Goal: Task Accomplishment & Management: Complete application form

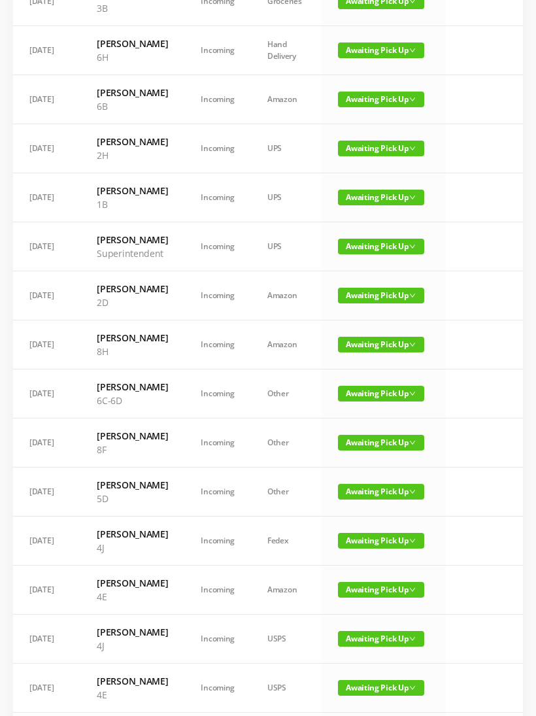
scroll to position [197, 0]
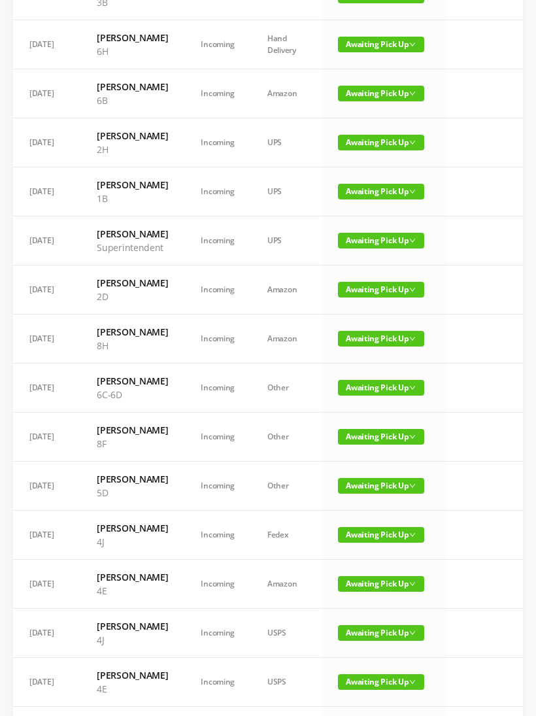
click at [359, 396] on span "Awaiting Pick Up" at bounding box center [381, 388] width 86 height 16
click at [360, 511] on link "Picked Up" at bounding box center [380, 509] width 85 height 21
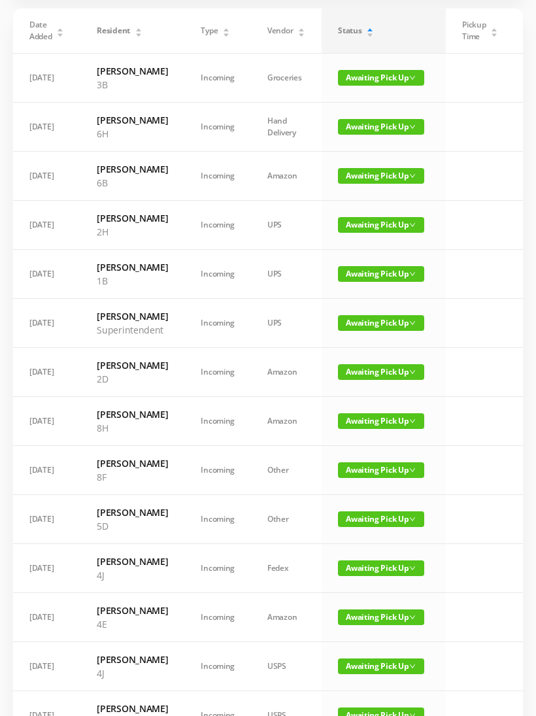
scroll to position [0, 0]
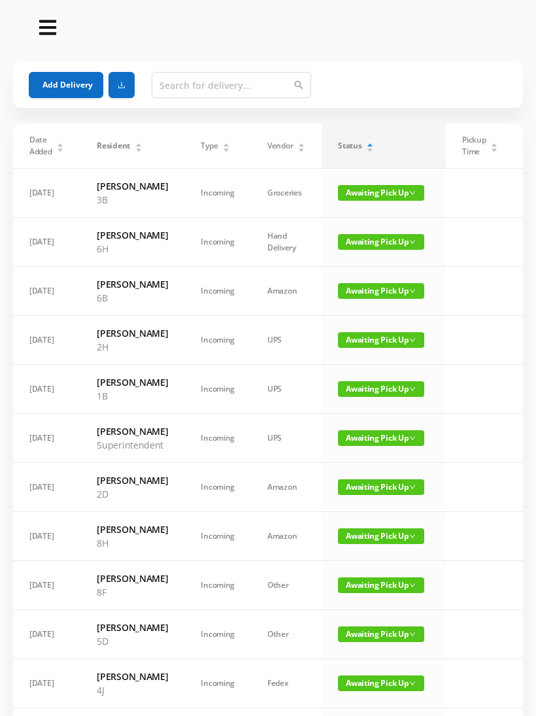
click at [61, 74] on button "Add Delivery" at bounding box center [66, 85] width 75 height 26
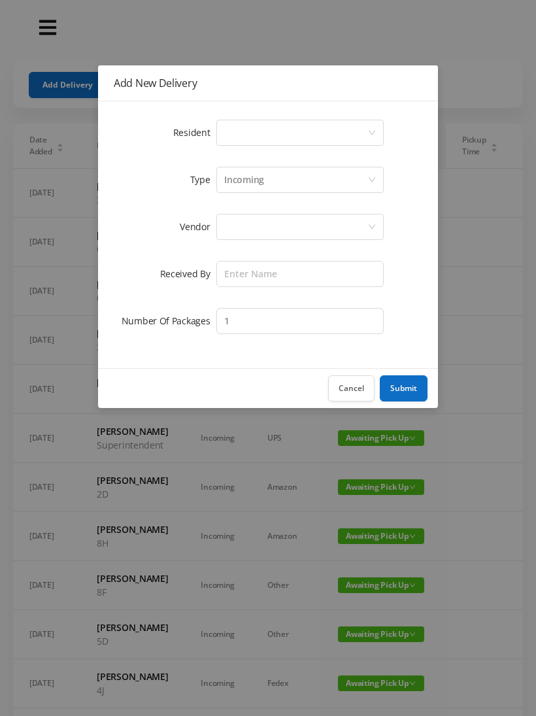
click at [225, 137] on div "Select a person" at bounding box center [295, 132] width 143 height 25
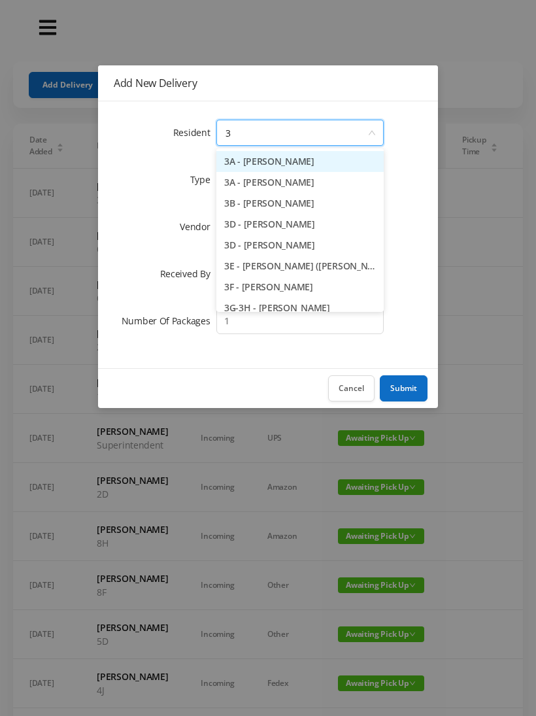
type input "3j"
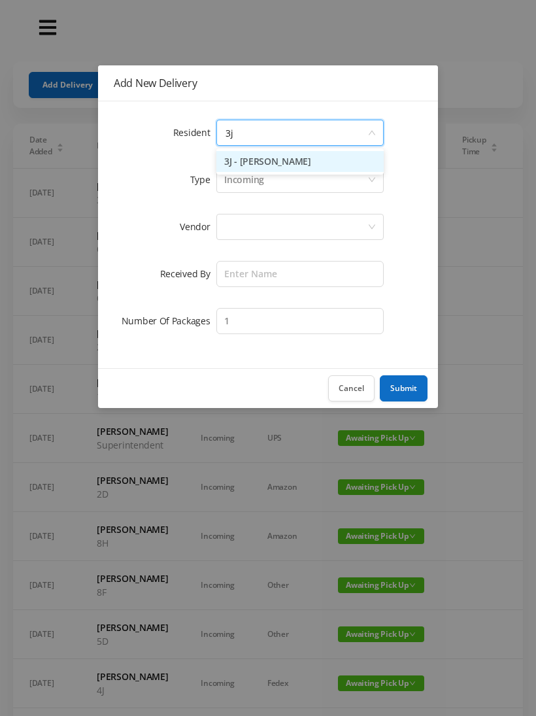
click at [243, 157] on li "3J - [PERSON_NAME]" at bounding box center [299, 161] width 167 height 21
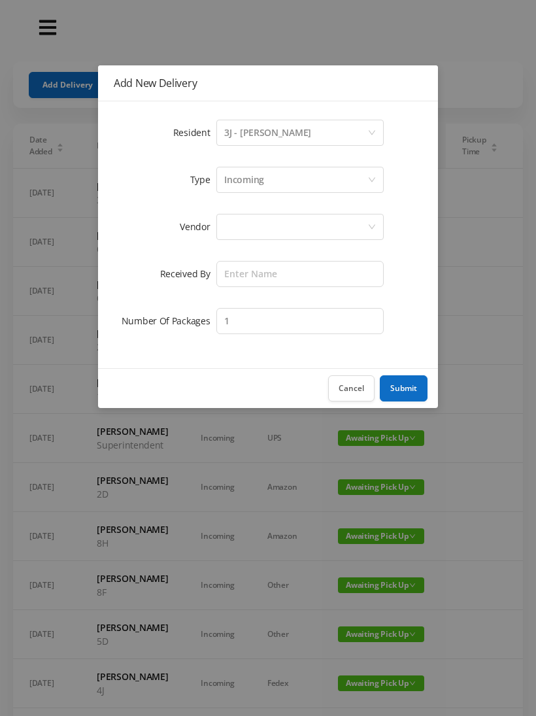
click at [228, 229] on div at bounding box center [295, 226] width 143 height 25
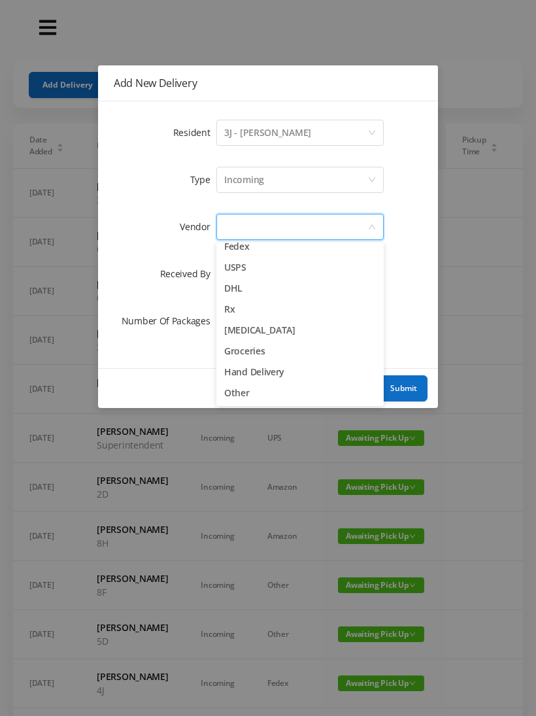
scroll to position [51, 0]
click at [231, 392] on li "Other" at bounding box center [299, 392] width 167 height 21
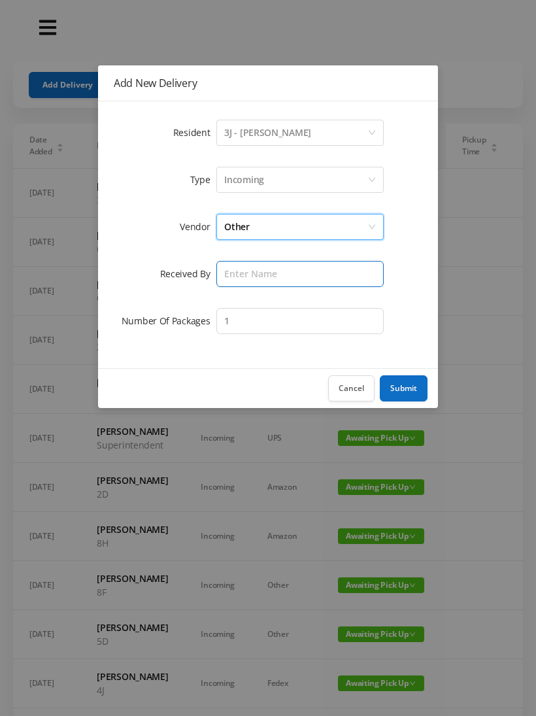
click at [231, 270] on input "text" at bounding box center [299, 274] width 167 height 26
type input "[PERSON_NAME]"
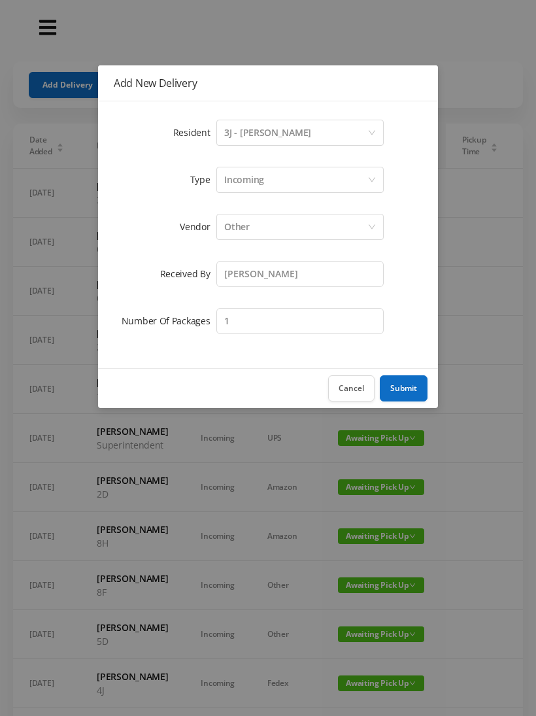
click at [399, 386] on button "Submit" at bounding box center [404, 388] width 48 height 26
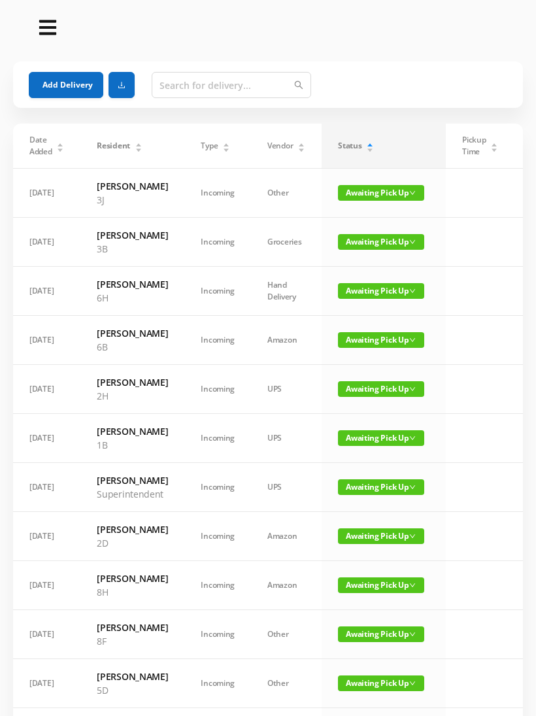
click at [52, 86] on button "Add Delivery" at bounding box center [66, 85] width 75 height 26
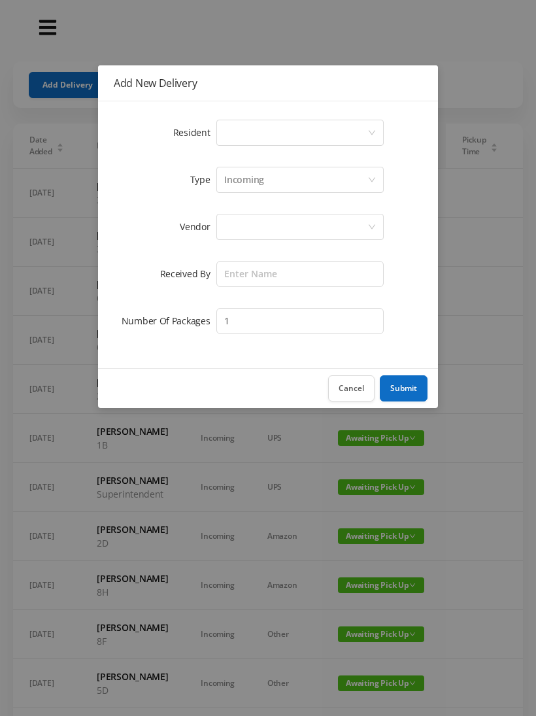
click at [233, 136] on div "Select a person" at bounding box center [295, 132] width 143 height 25
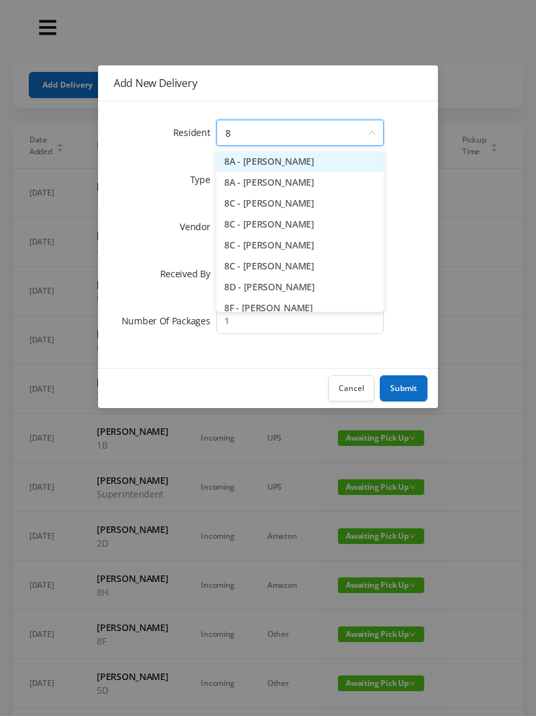
type input "8h"
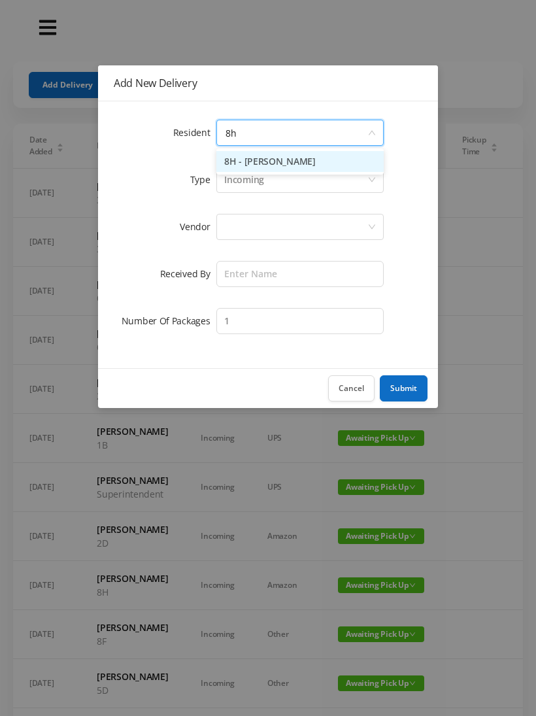
click at [260, 153] on li "8H - [PERSON_NAME]" at bounding box center [299, 161] width 167 height 21
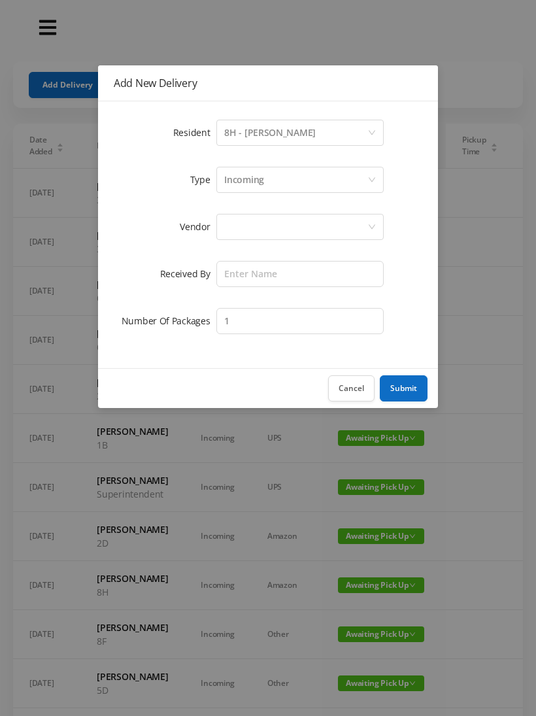
click at [222, 232] on div at bounding box center [299, 227] width 167 height 26
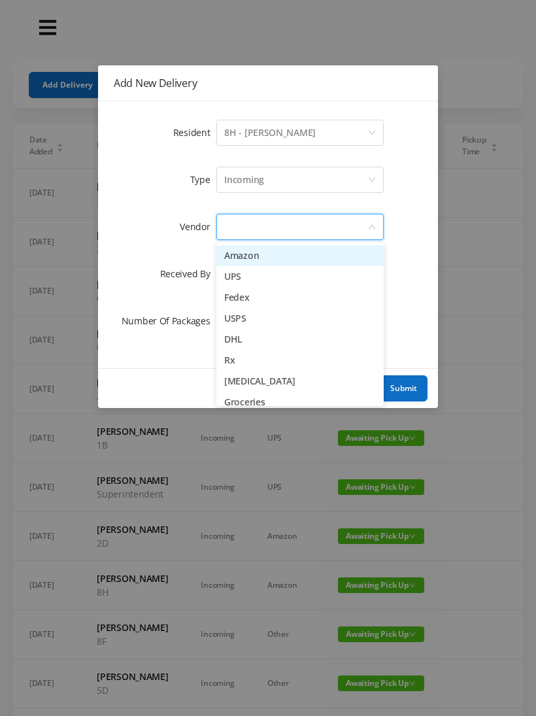
click at [225, 299] on li "Fedex" at bounding box center [299, 297] width 167 height 21
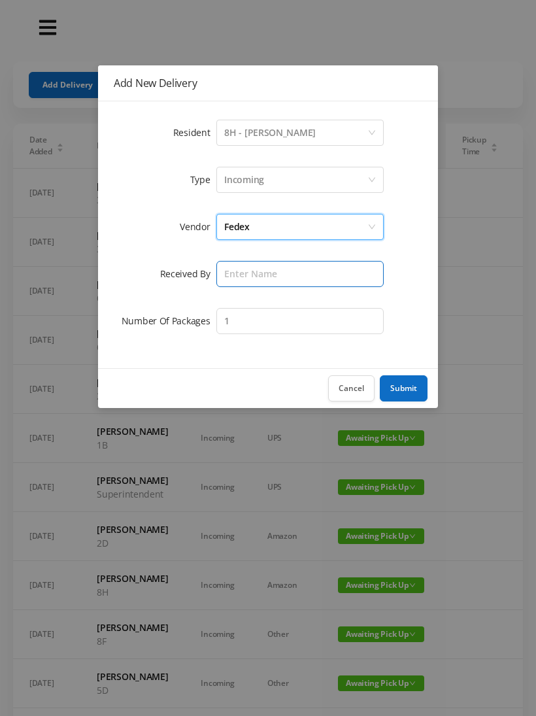
click at [222, 271] on input "text" at bounding box center [299, 274] width 167 height 26
type input "[PERSON_NAME]"
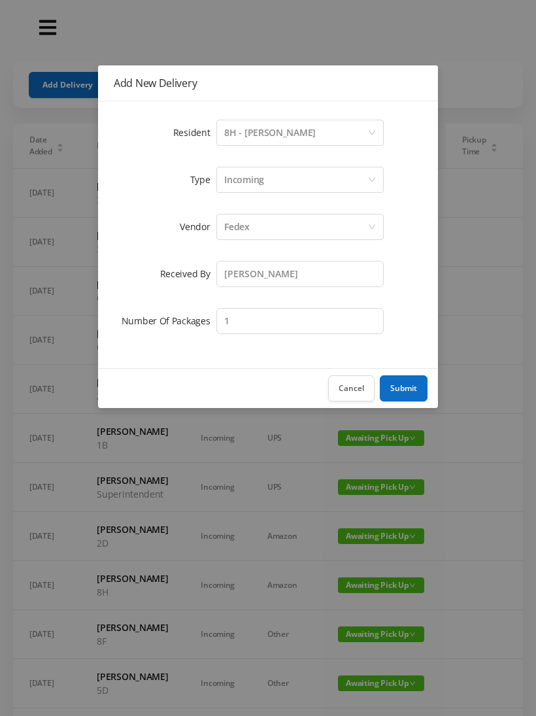
click at [396, 383] on button "Submit" at bounding box center [404, 388] width 48 height 26
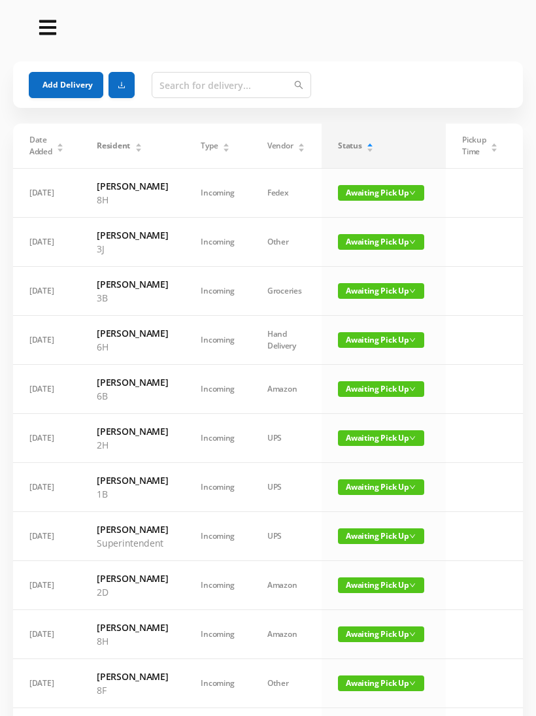
click at [50, 88] on button "Add Delivery" at bounding box center [66, 85] width 75 height 26
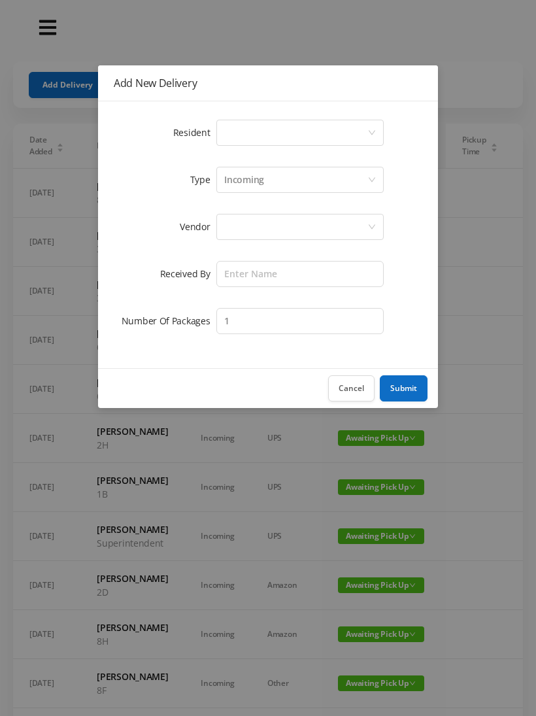
click at [224, 134] on div "Select a person" at bounding box center [295, 132] width 143 height 25
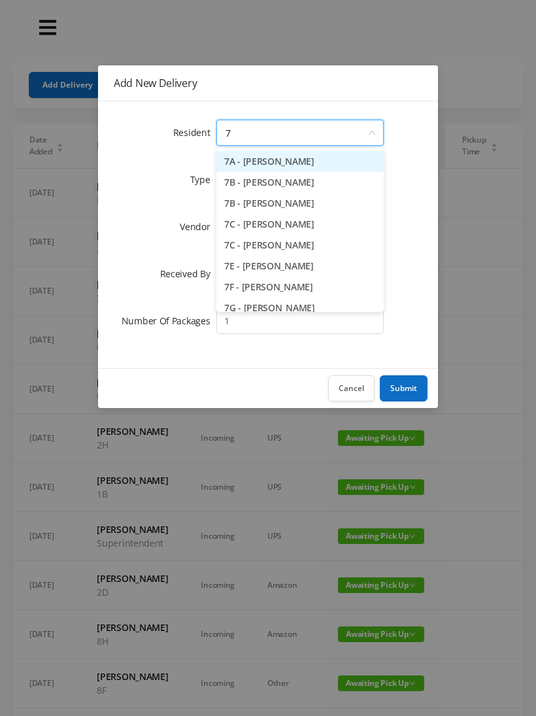
type input "7c"
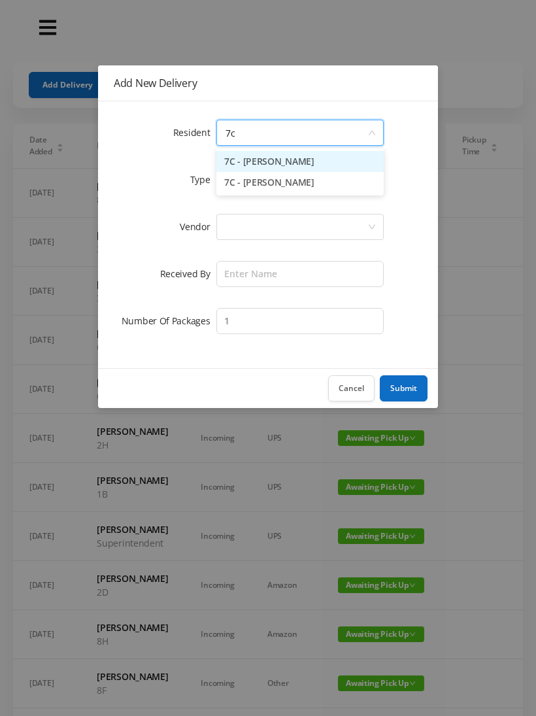
click at [242, 184] on li "7C - [PERSON_NAME]" at bounding box center [299, 182] width 167 height 21
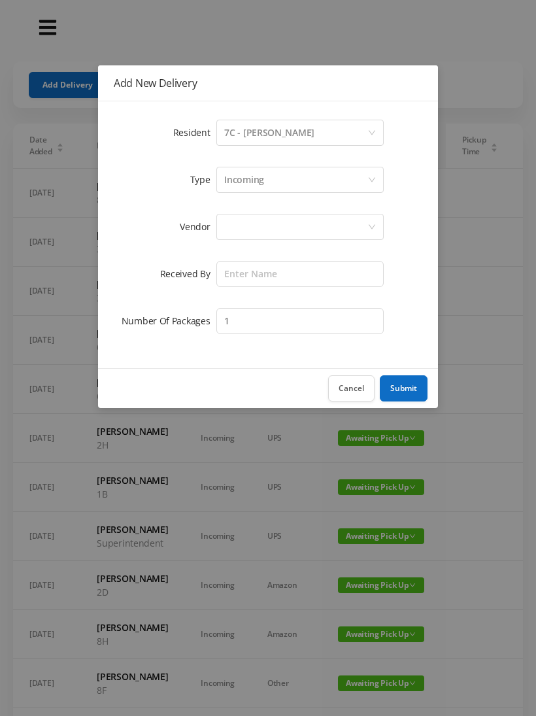
click at [220, 228] on div at bounding box center [299, 227] width 167 height 26
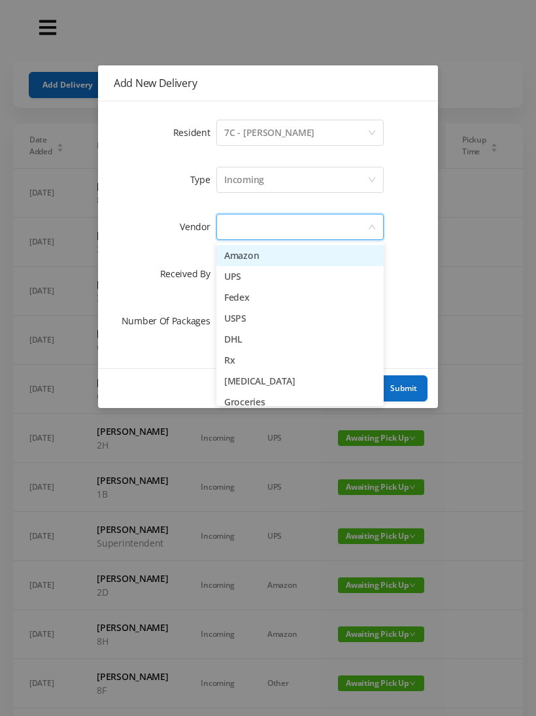
click at [225, 292] on li "Fedex" at bounding box center [299, 297] width 167 height 21
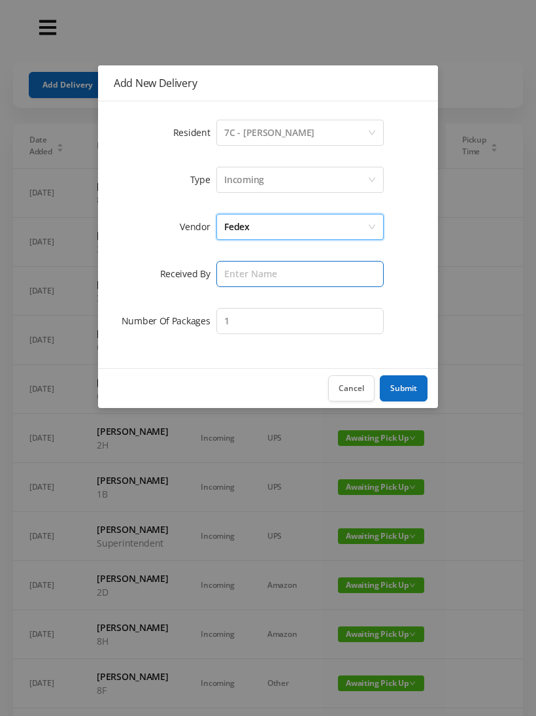
click at [220, 278] on input "text" at bounding box center [299, 274] width 167 height 26
type input "[PERSON_NAME]"
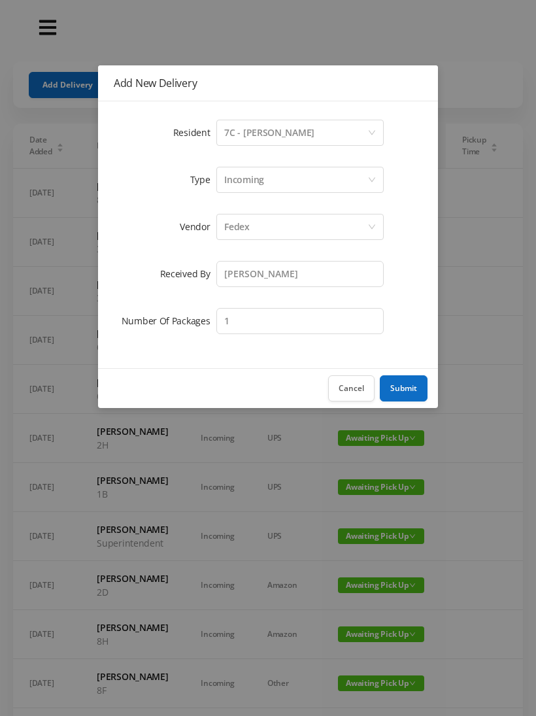
click at [392, 387] on button "Submit" at bounding box center [404, 388] width 48 height 26
